Goal: Information Seeking & Learning: Learn about a topic

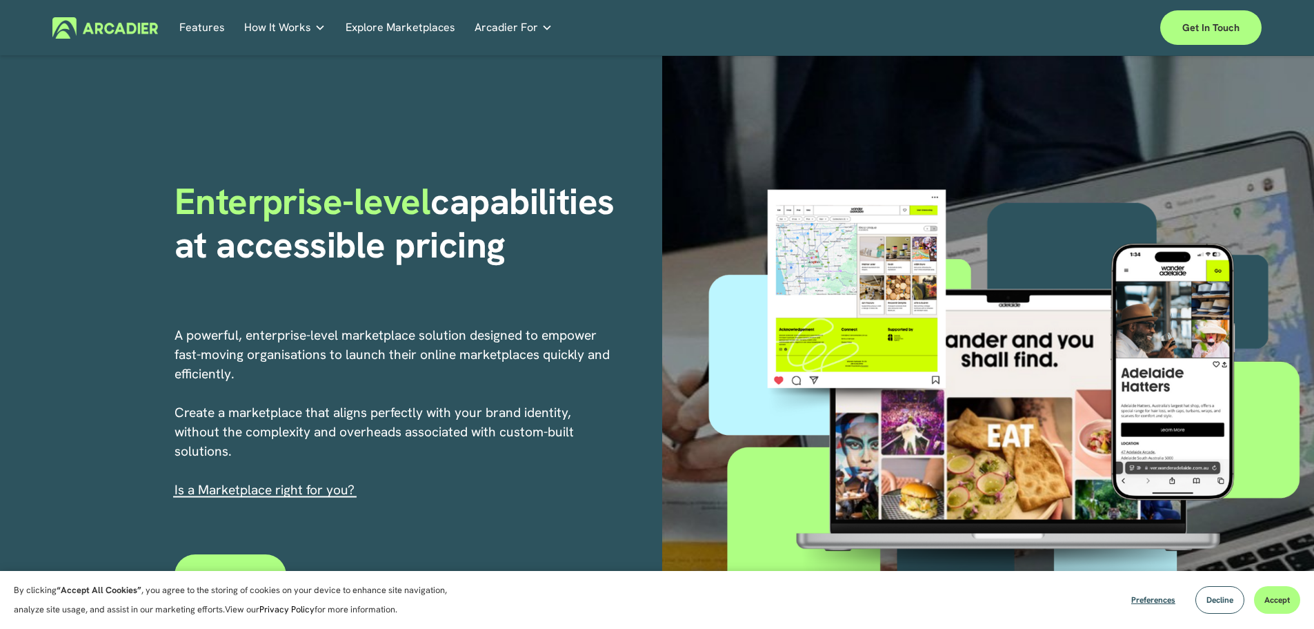
click at [0, 0] on p "Read about game-changing marketplace solutions." at bounding box center [0, 0] width 0 height 0
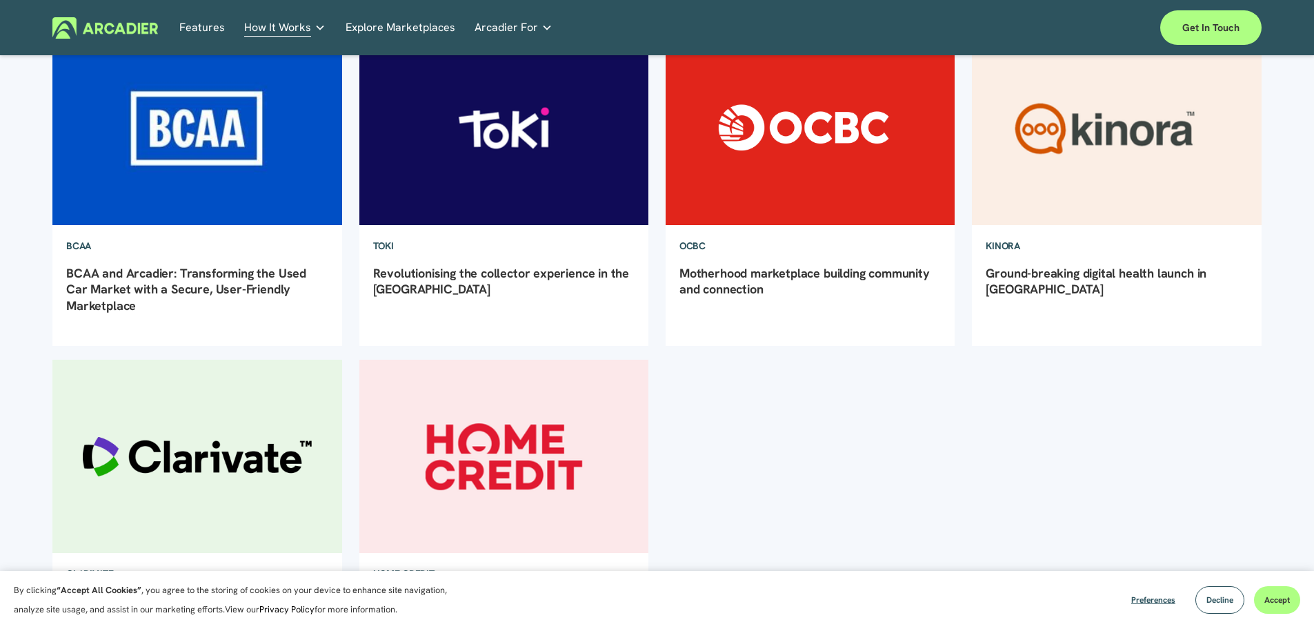
scroll to position [138, 0]
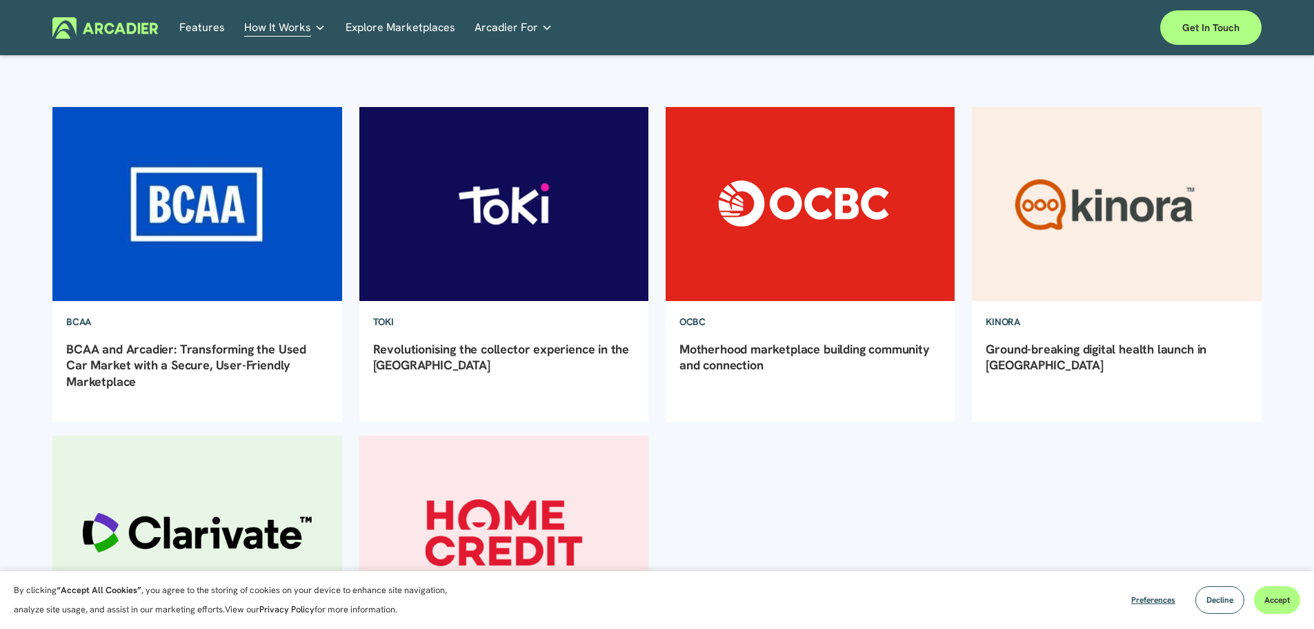
click at [103, 357] on link "BCAA and Arcadier: Transforming the Used Car Market with a Secure, User-Friendl…" at bounding box center [186, 365] width 240 height 48
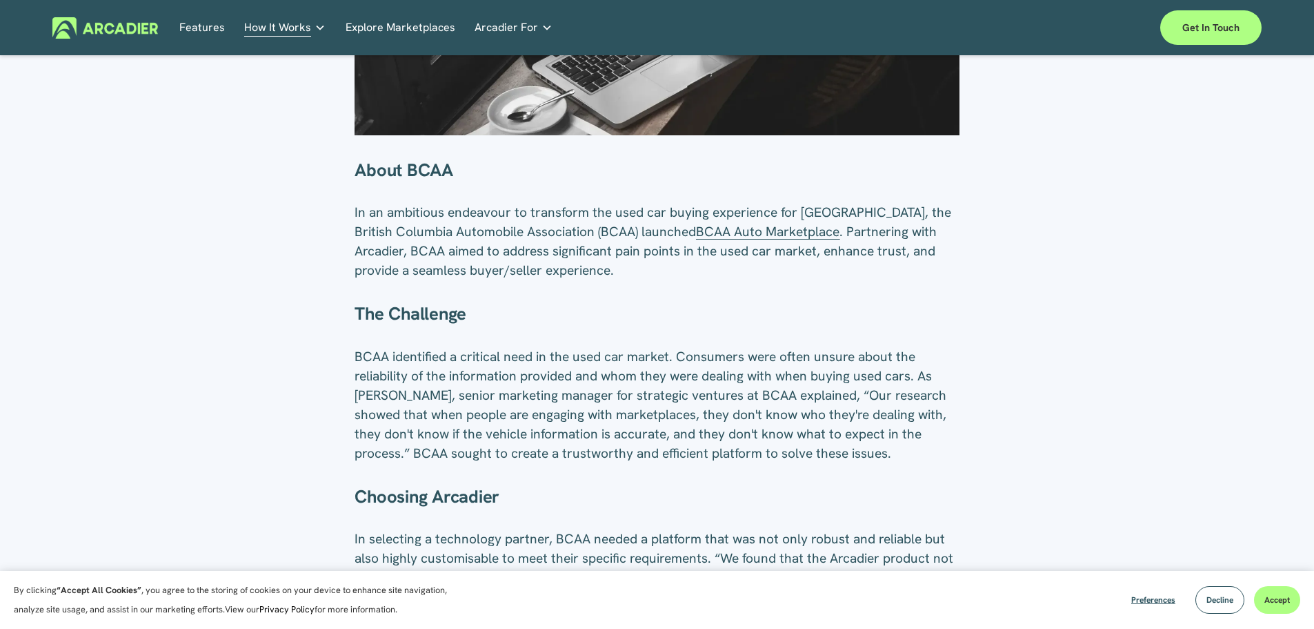
scroll to position [414, 0]
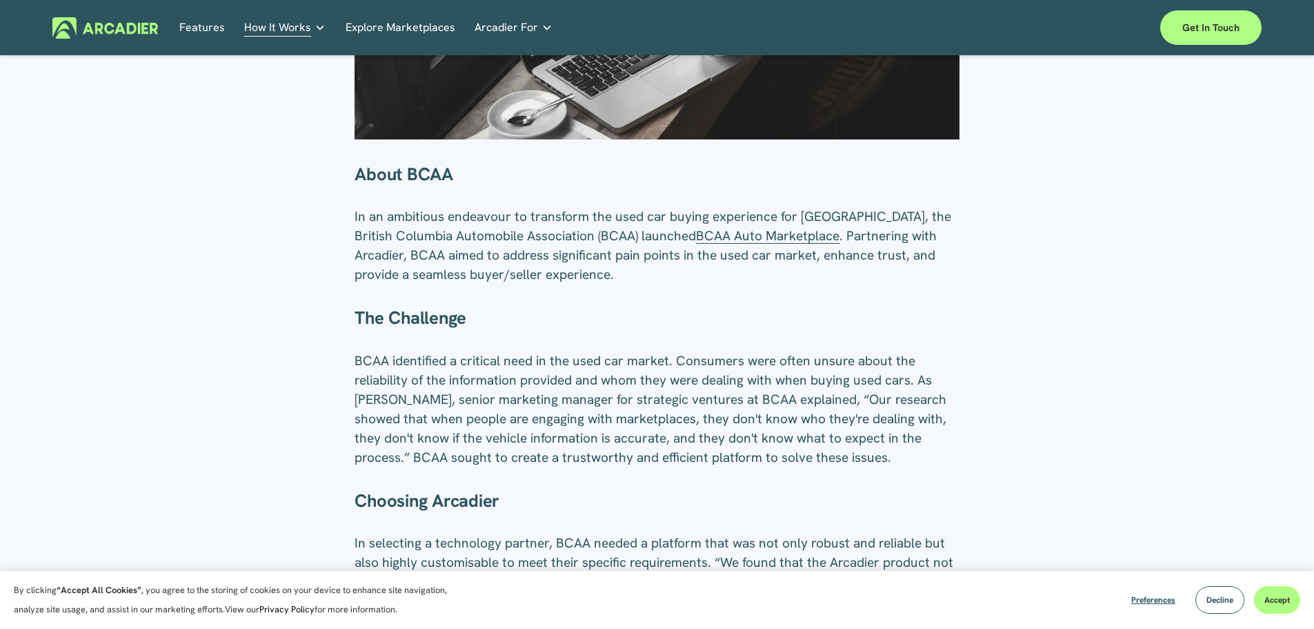
click at [787, 237] on span "BCAA Auto Marketplace" at bounding box center [768, 235] width 144 height 17
